Goal: Navigation & Orientation: Find specific page/section

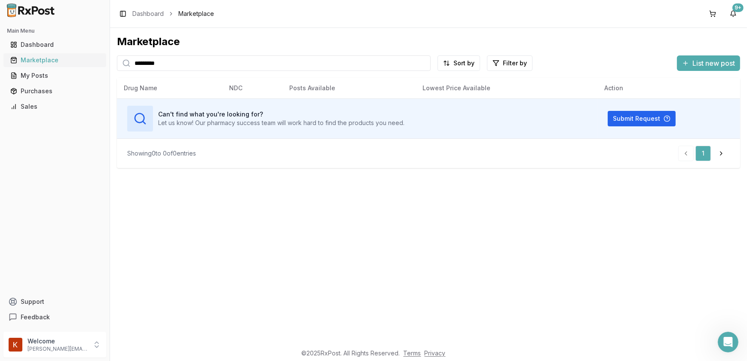
drag, startPoint x: 0, startPoint y: 0, endPoint x: 35, endPoint y: 59, distance: 68.8
click at [35, 59] on div "Marketplace" at bounding box center [54, 60] width 89 height 9
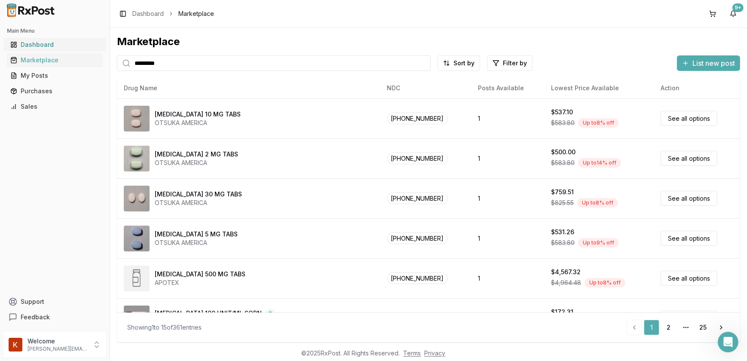
click at [41, 41] on div "Dashboard" at bounding box center [54, 44] width 89 height 9
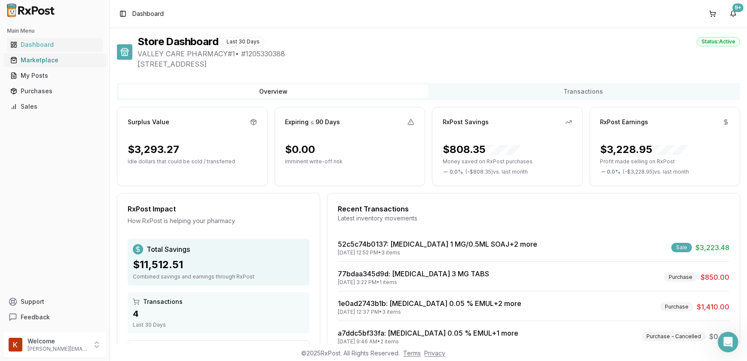
click at [34, 65] on link "Marketplace" at bounding box center [55, 59] width 96 height 15
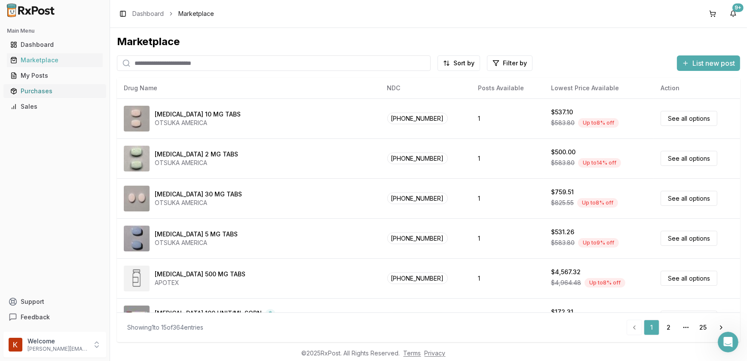
click at [37, 92] on div "Purchases" at bounding box center [54, 91] width 89 height 9
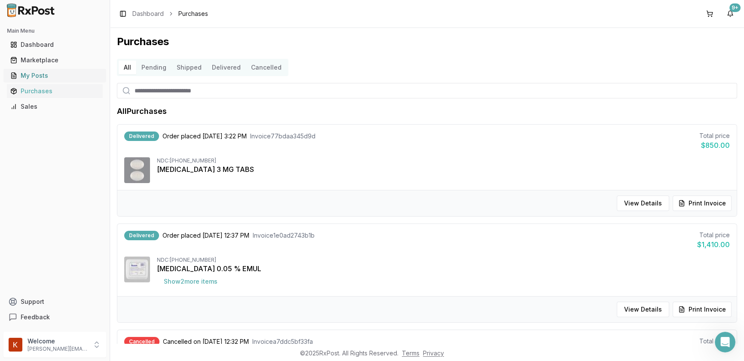
click at [43, 78] on div "My Posts" at bounding box center [54, 75] width 89 height 9
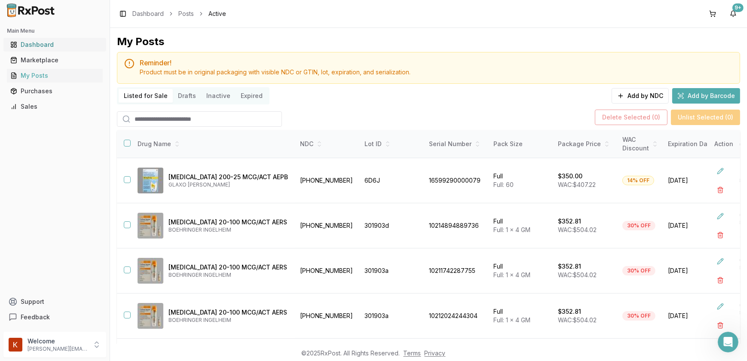
click at [45, 45] on div "Dashboard" at bounding box center [54, 44] width 89 height 9
